Goal: Navigation & Orientation: Find specific page/section

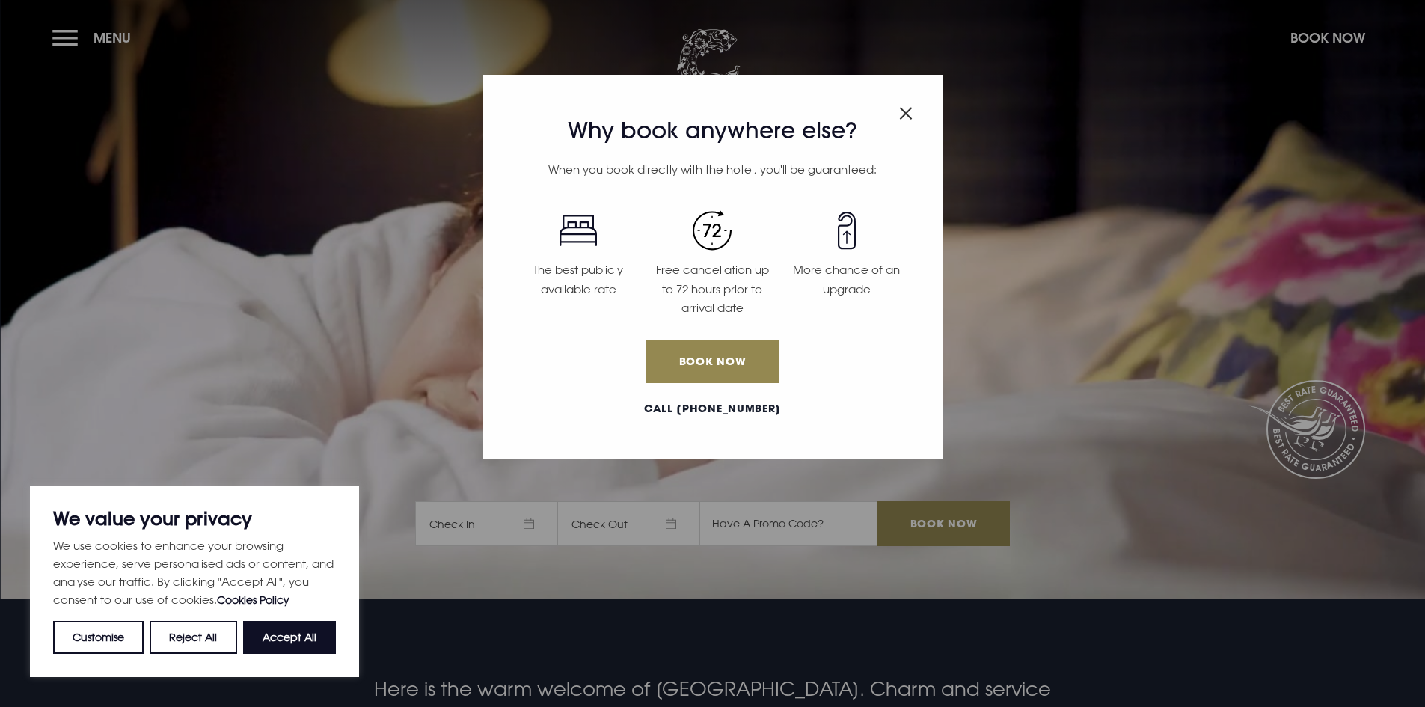
click at [900, 119] on span "Close modal" at bounding box center [905, 110] width 13 height 29
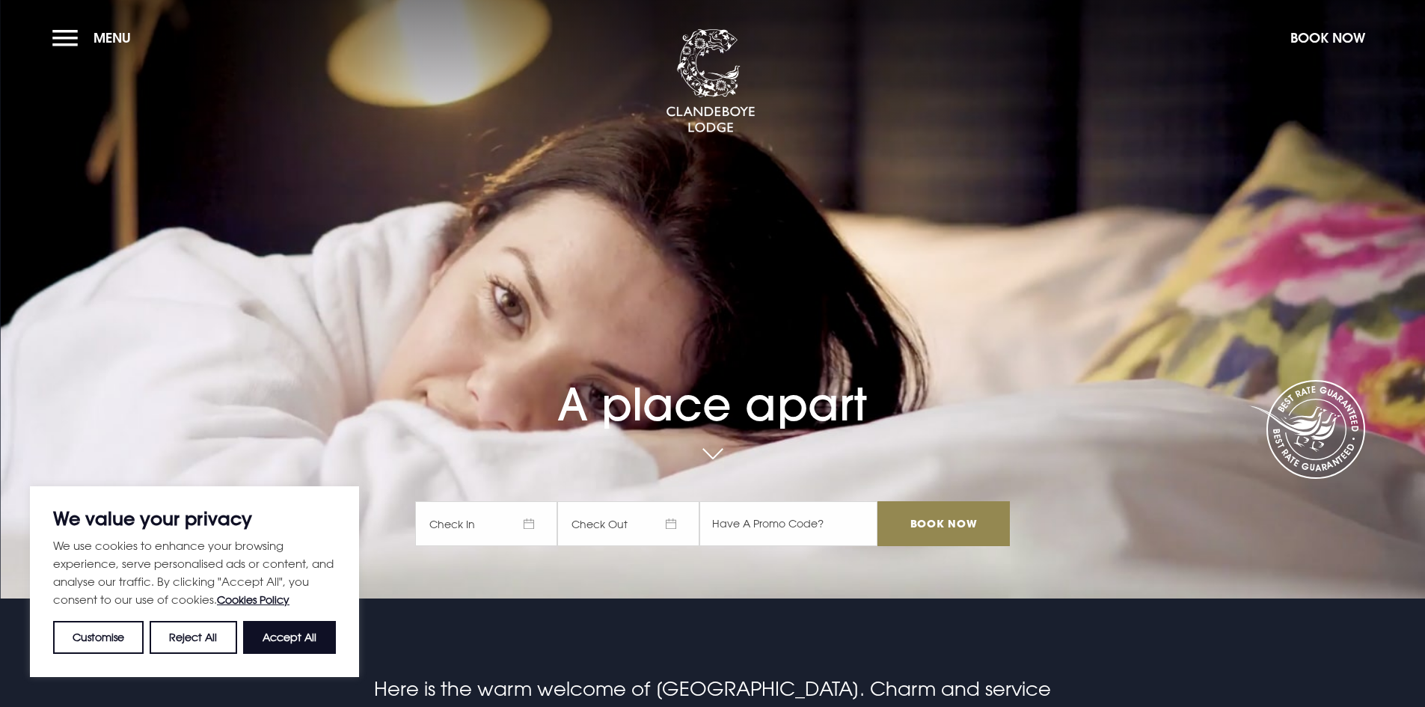
click at [43, 35] on section "A place apart Check In Check Out Mon Tue Wed Thur Fri Sat Sun Mon Tue Wed Thur …" at bounding box center [712, 299] width 1425 height 598
click at [64, 30] on button "Menu" at bounding box center [95, 38] width 86 height 32
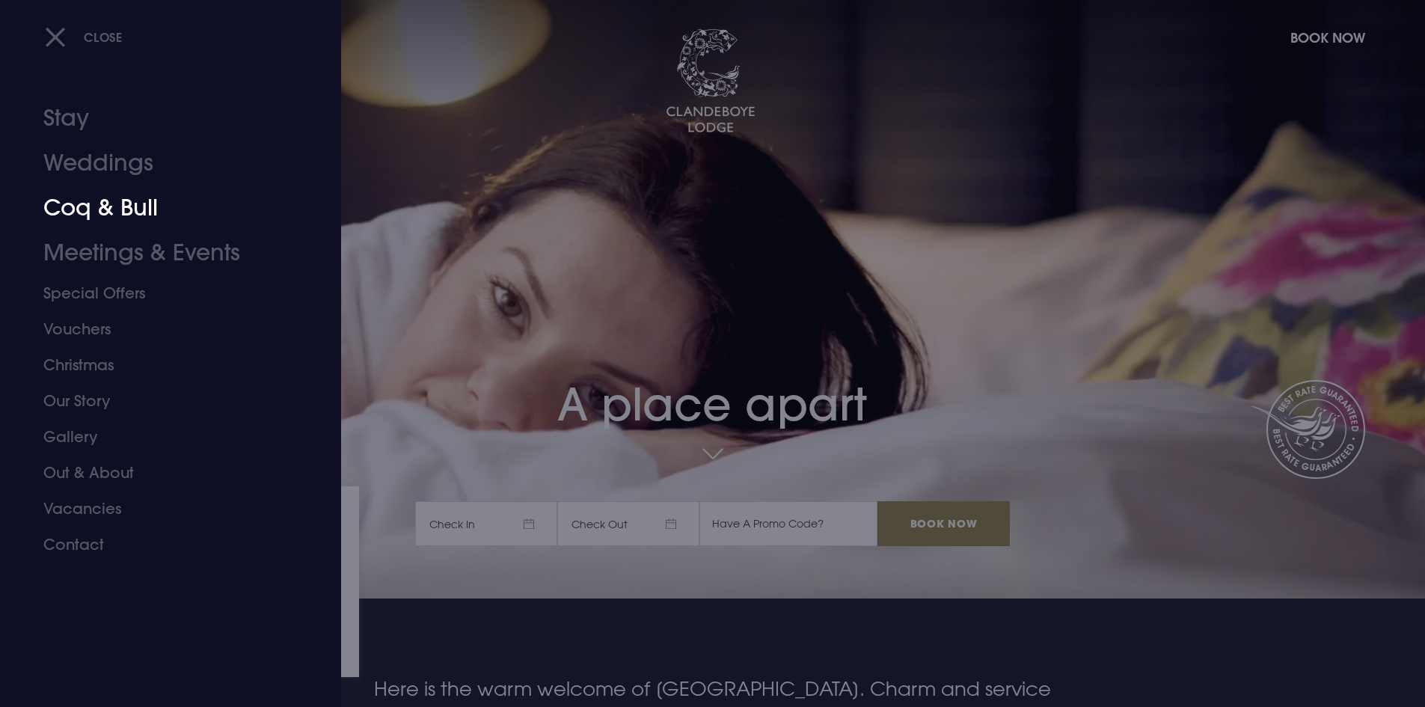
click at [105, 206] on link "Coq & Bull" at bounding box center [161, 207] width 236 height 45
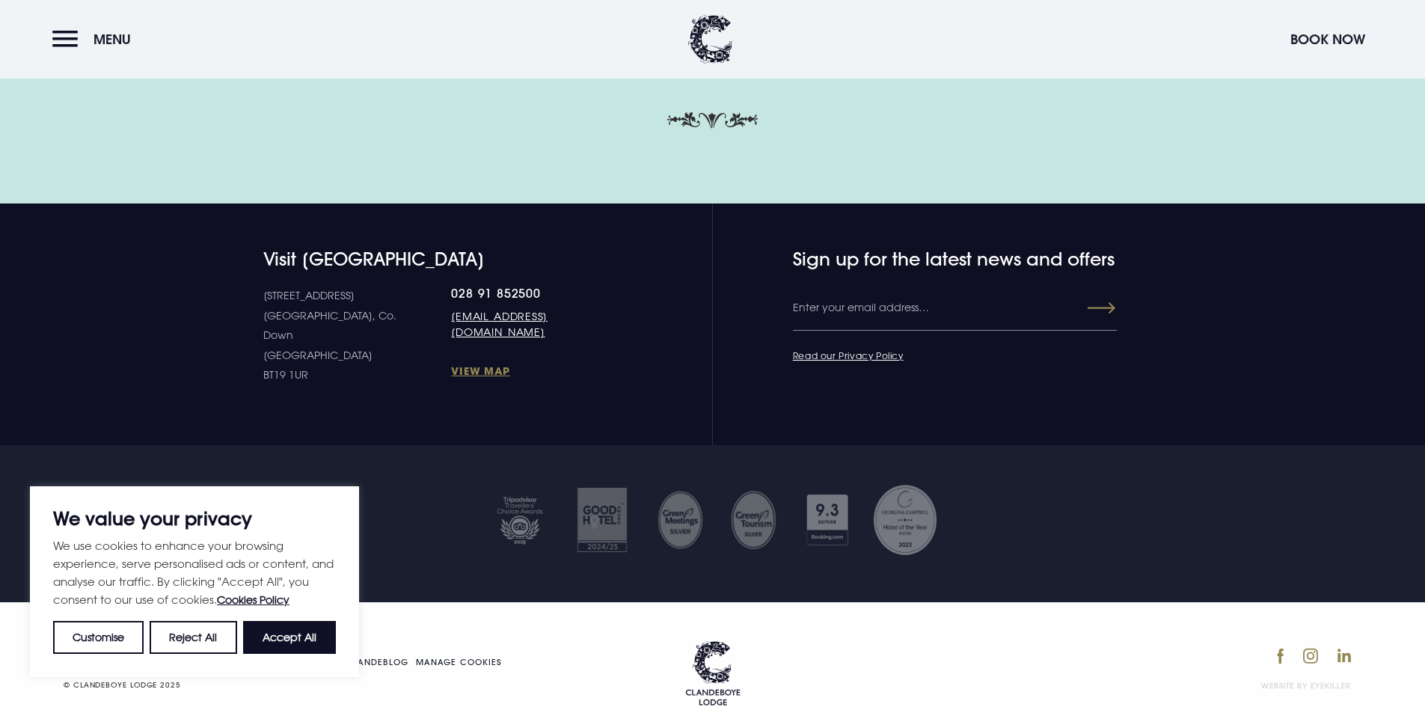
scroll to position [5202, 0]
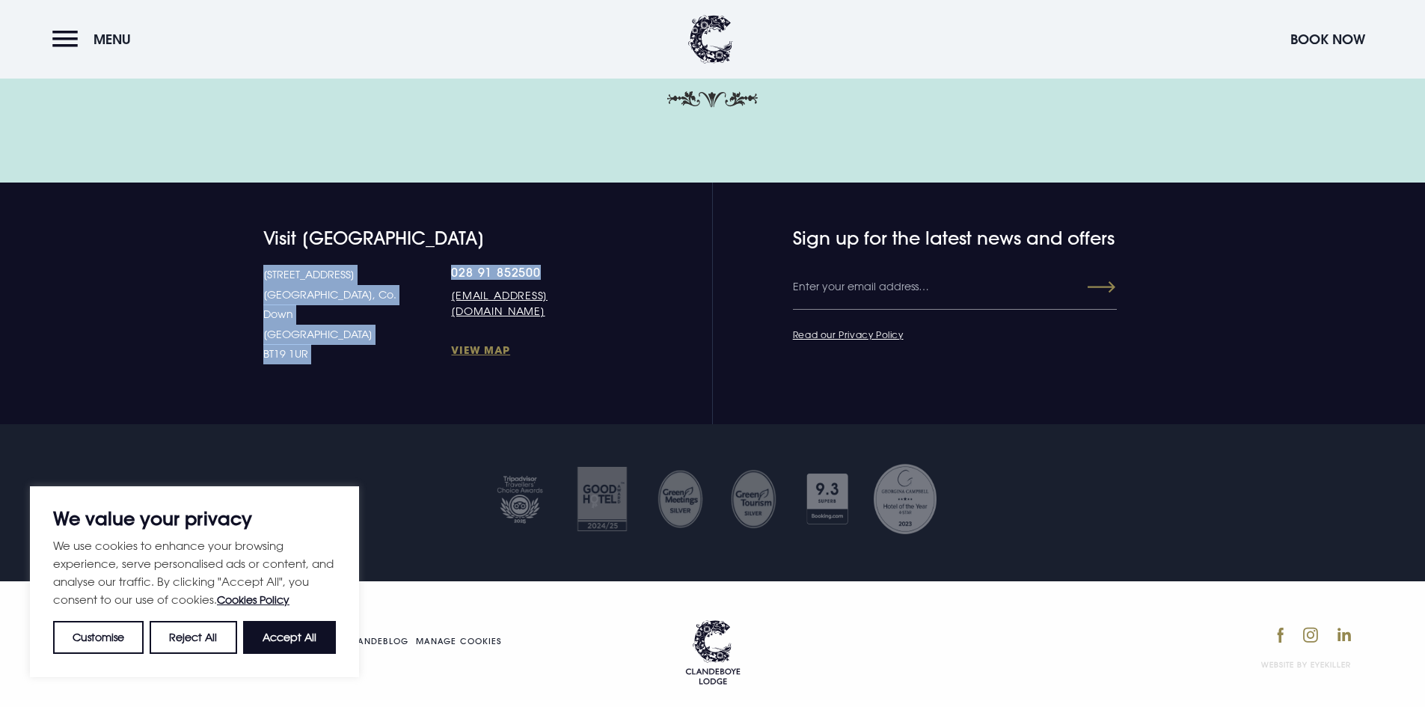
drag, startPoint x: 399, startPoint y: 260, endPoint x: 530, endPoint y: 265, distance: 130.9
click at [494, 267] on div "Visit [GEOGRAPHIC_DATA] [STREET_ADDRESS] Down [GEOGRAPHIC_DATA] BT19 1UR 028 91…" at bounding box center [403, 295] width 423 height 137
click at [530, 265] on link "028 91 852500" at bounding box center [533, 272] width 164 height 15
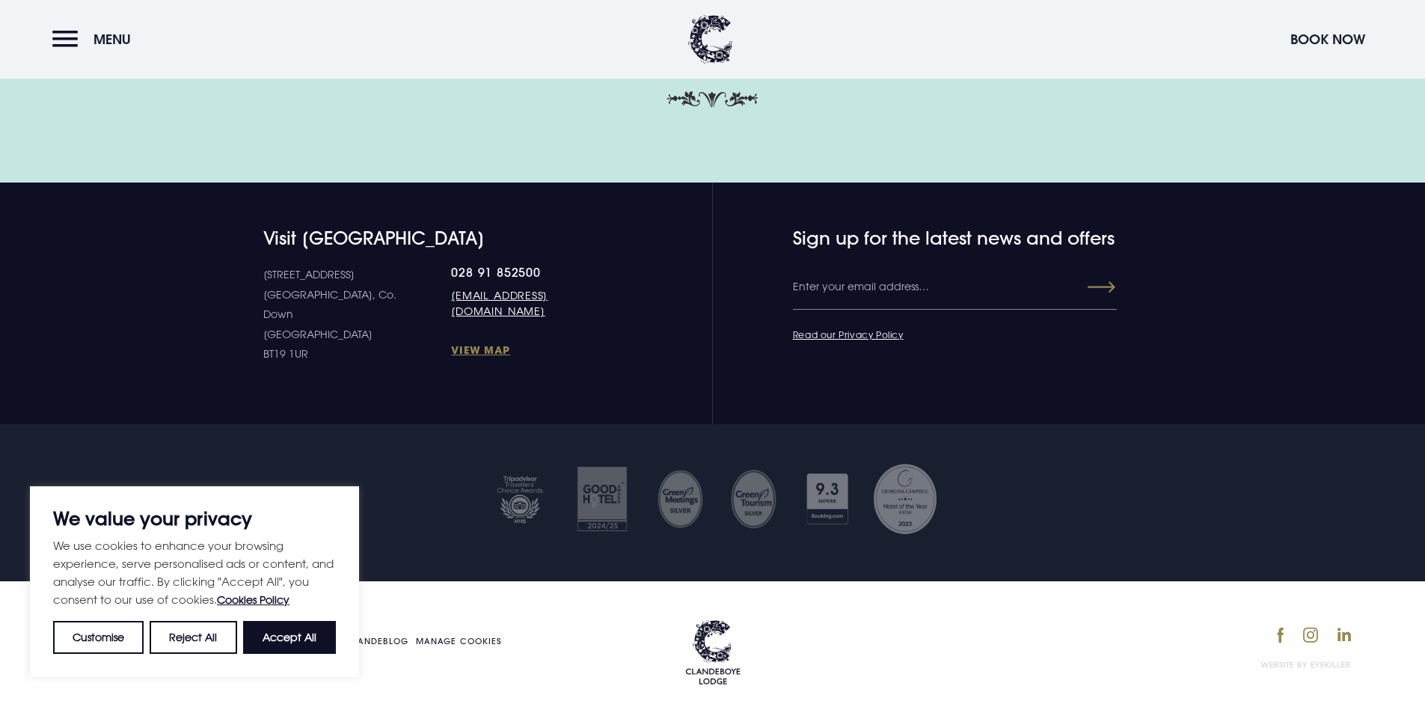
click at [1012, 424] on section at bounding box center [712, 502] width 1425 height 157
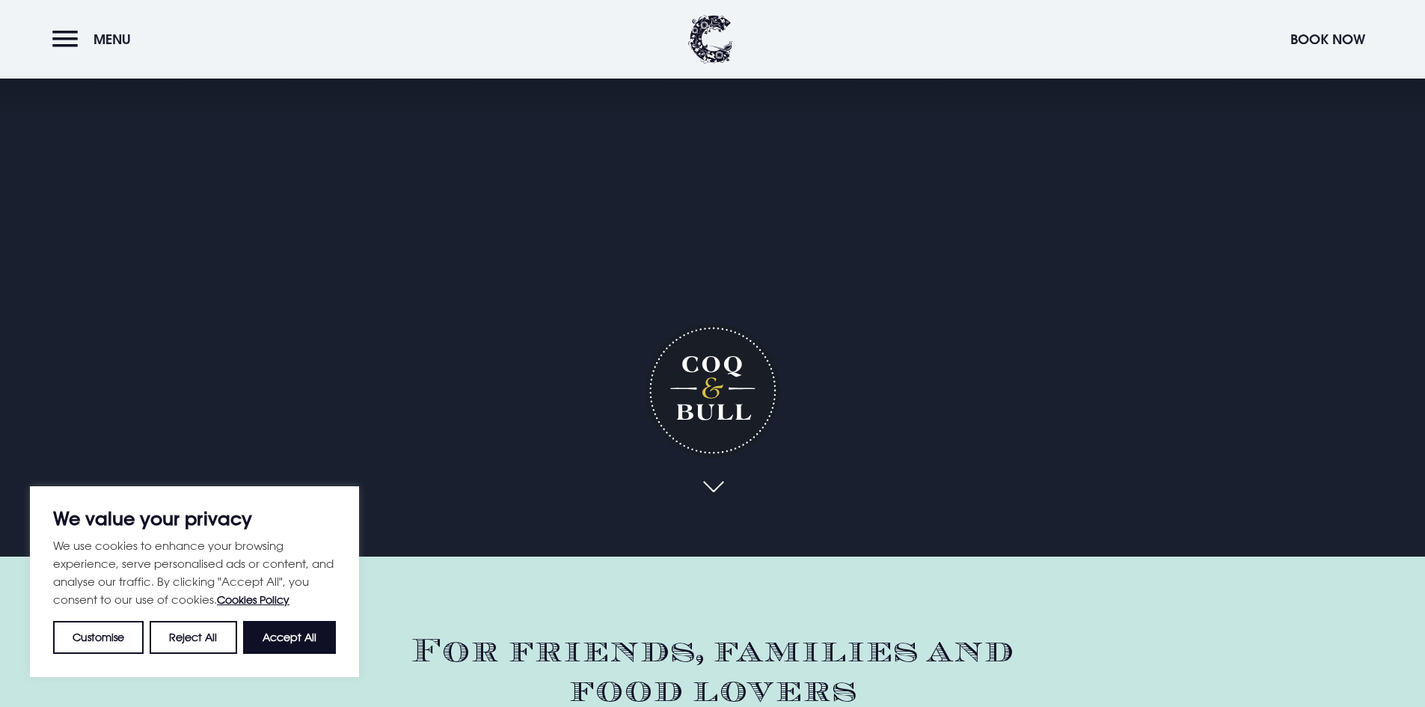
scroll to position [0, 0]
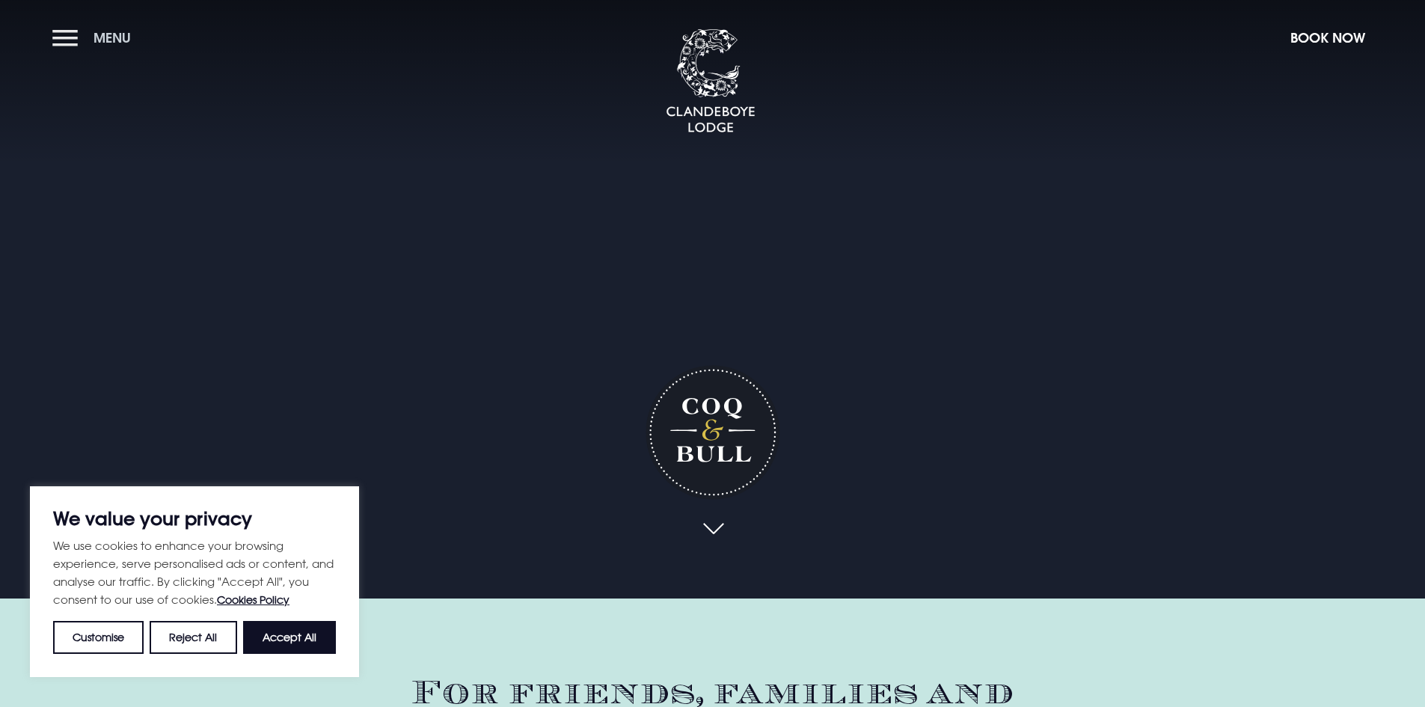
click at [67, 31] on button "Menu" at bounding box center [95, 38] width 86 height 32
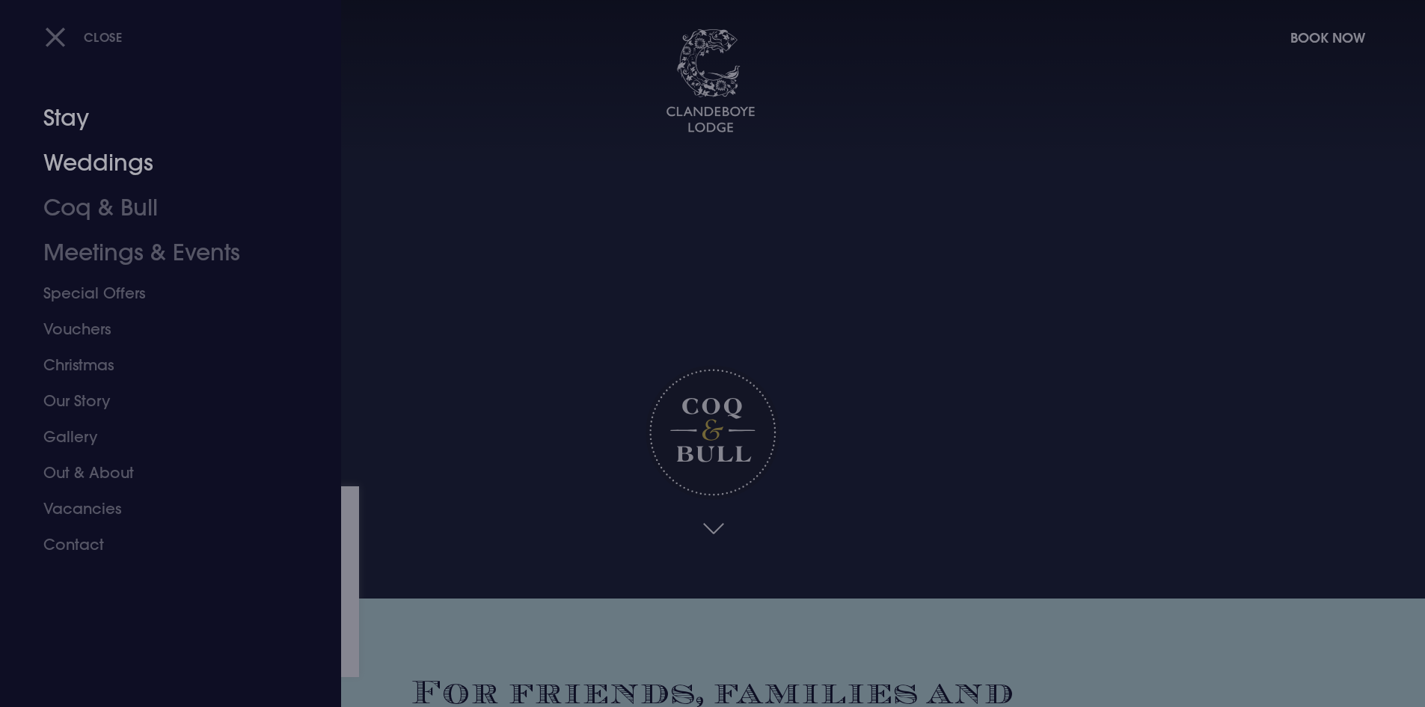
click at [132, 168] on link "Weddings" at bounding box center [161, 163] width 236 height 45
